Goal: Information Seeking & Learning: Learn about a topic

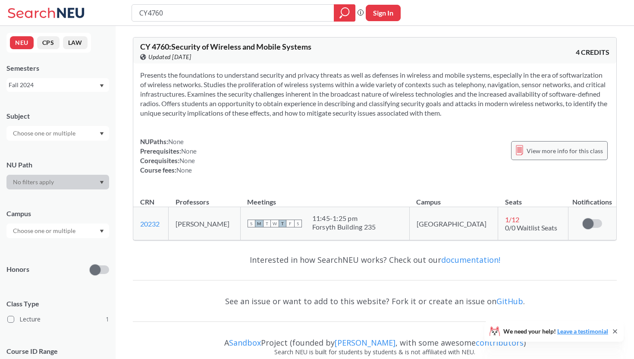
click at [536, 152] on span "View more info for this class" at bounding box center [564, 150] width 76 height 11
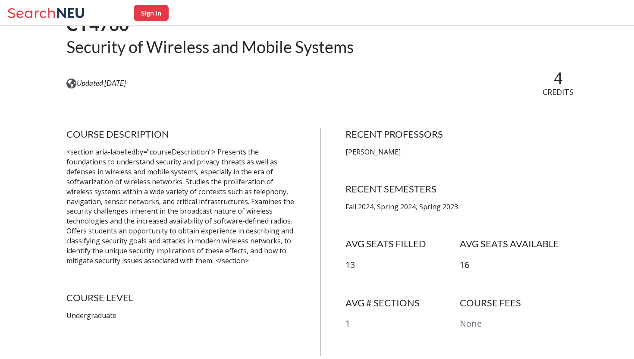
scroll to position [127, 0]
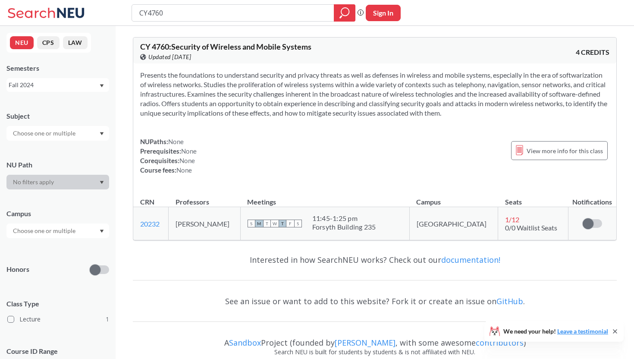
click at [70, 88] on div "Fall 2024" at bounding box center [54, 84] width 90 height 9
click at [60, 153] on div "Spring 2025" at bounding box center [59, 154] width 97 height 9
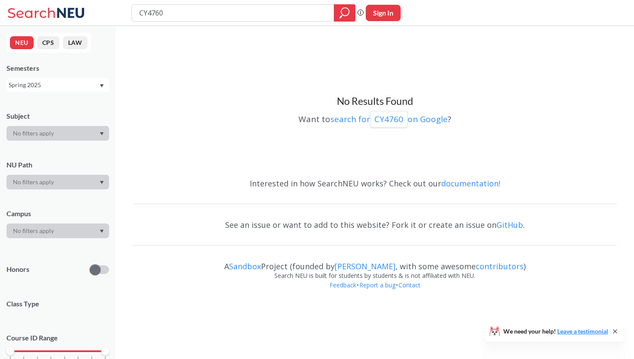
click at [96, 88] on div "Spring 2025" at bounding box center [54, 84] width 90 height 9
click at [73, 126] on div "Summer 2 2025" at bounding box center [59, 127] width 97 height 9
click at [87, 86] on div "Summer 2 2025" at bounding box center [54, 84] width 90 height 9
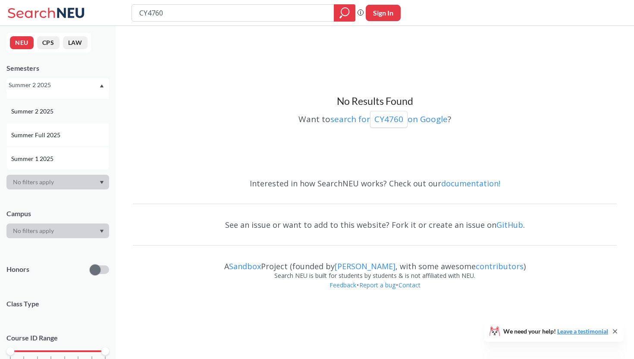
scroll to position [18, 0]
click at [73, 150] on div "Summer 1 2025" at bounding box center [57, 157] width 103 height 24
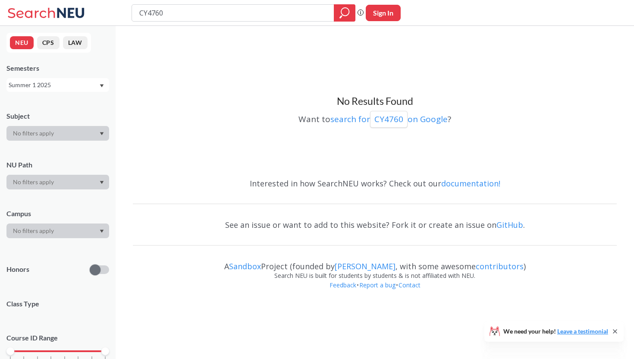
click at [78, 91] on div "Summer 1 2025" at bounding box center [57, 85] width 103 height 14
click at [71, 139] on div "Fall 2023" at bounding box center [59, 138] width 97 height 9
click at [341, 11] on icon "magnifying glass" at bounding box center [344, 13] width 10 height 12
